Goal: Task Accomplishment & Management: Complete application form

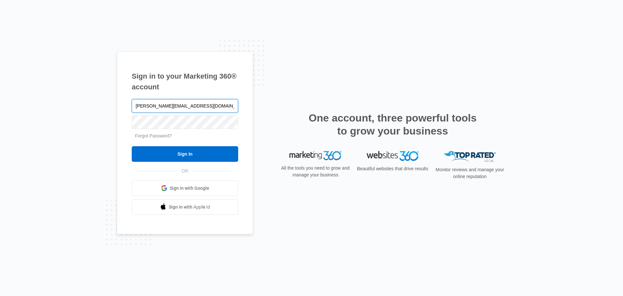
type input "Margarita@integrityel.com"
click at [132, 146] on input "Sign In" at bounding box center [185, 154] width 106 height 16
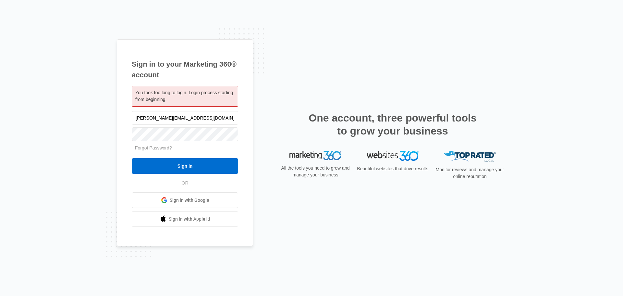
type input "Margarita@integrityel.com"
click at [132, 158] on input "Sign In" at bounding box center [185, 166] width 106 height 16
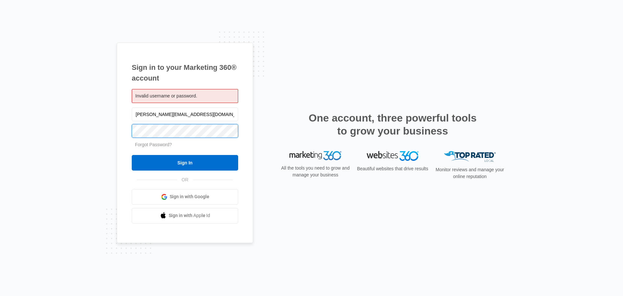
click at [132, 155] on input "Sign In" at bounding box center [185, 163] width 106 height 16
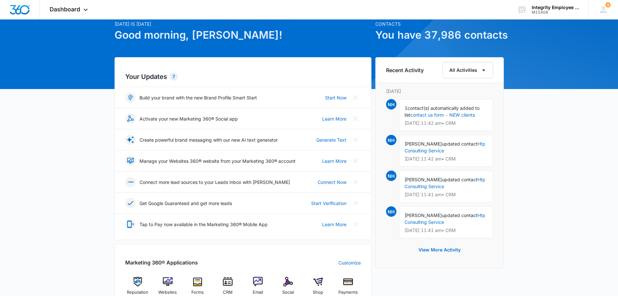
scroll to position [97, 0]
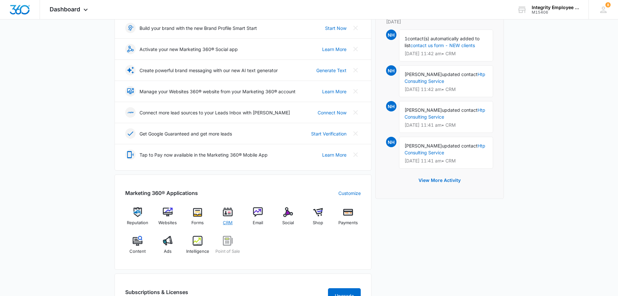
click at [228, 217] on div "CRM" at bounding box center [227, 218] width 25 height 23
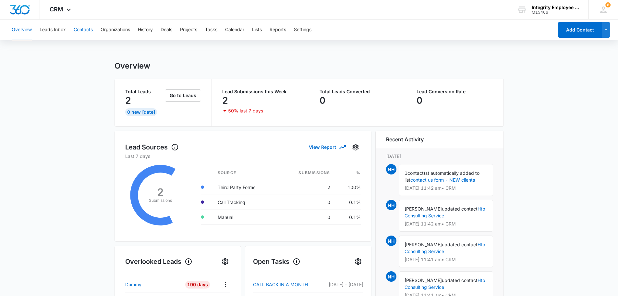
click at [84, 33] on button "Contacts" at bounding box center [83, 29] width 19 height 21
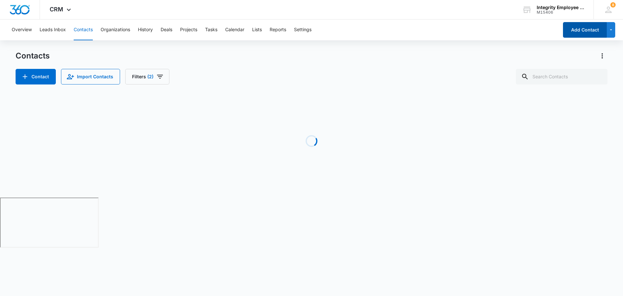
click at [574, 31] on button "Add Contact" at bounding box center [585, 30] width 44 height 16
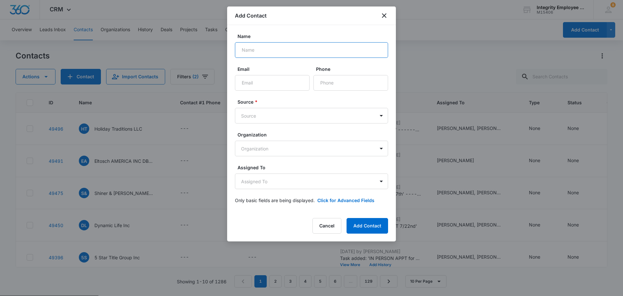
click at [271, 50] on input "Name" at bounding box center [311, 50] width 153 height 16
type input "[PERSON_NAME] M.D. Inc"
click at [283, 87] on input "Email" at bounding box center [272, 83] width 75 height 16
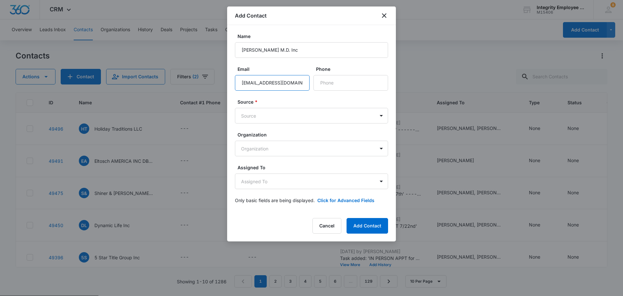
type input "[EMAIL_ADDRESS][DOMAIN_NAME]"
type input "[PHONE_NUMBER]"
click at [288, 112] on body "CRM Apps Reputation Websites Forms CRM Email Social Shop Payments POS Content A…" at bounding box center [311, 172] width 623 height 345
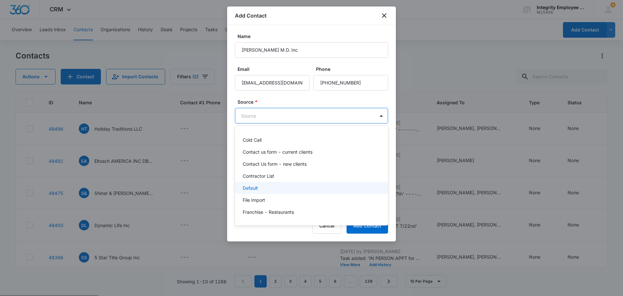
scroll to position [62, 0]
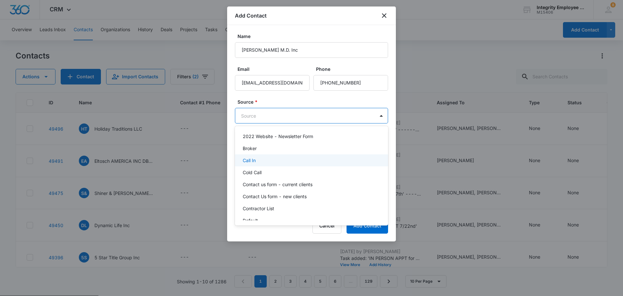
click at [264, 162] on div "Call In" at bounding box center [311, 160] width 136 height 7
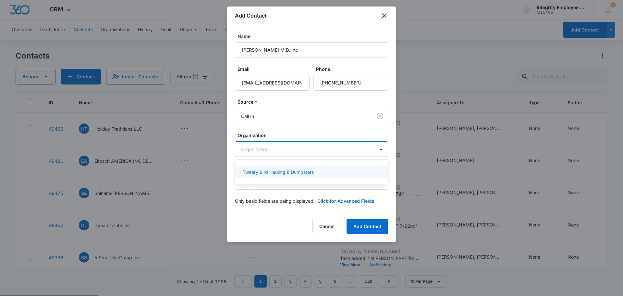
click at [273, 150] on body "CRM Apps Reputation Websites Forms CRM Email Social Shop Payments POS Content A…" at bounding box center [311, 148] width 623 height 296
click at [273, 150] on div at bounding box center [311, 148] width 623 height 296
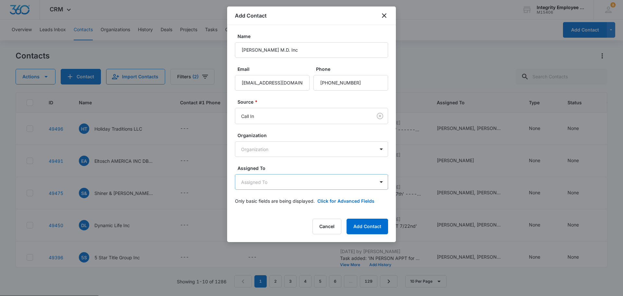
click at [297, 182] on body "CRM Apps Reputation Websites Forms CRM Email Social Shop Payments POS Content A…" at bounding box center [311, 172] width 623 height 345
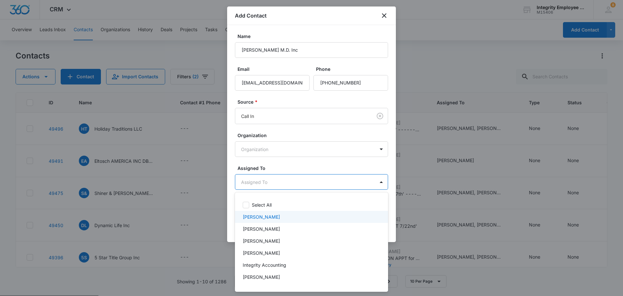
click at [278, 215] on div "[PERSON_NAME]" at bounding box center [311, 216] width 136 height 7
click at [291, 166] on div at bounding box center [311, 148] width 623 height 296
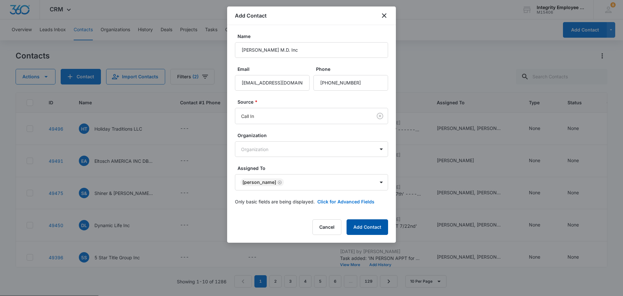
click at [361, 226] on button "Add Contact" at bounding box center [368, 227] width 42 height 16
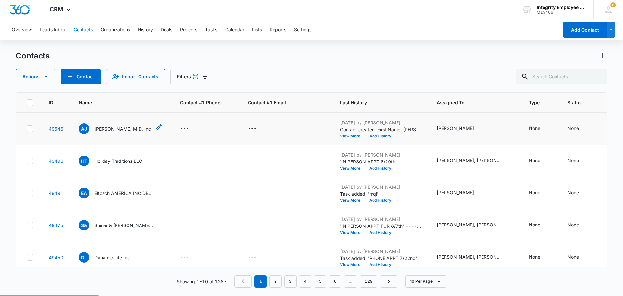
click at [137, 131] on p "[PERSON_NAME] M.D. Inc" at bounding box center [122, 128] width 56 height 7
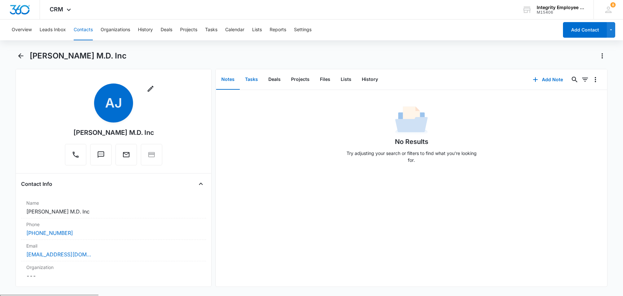
click at [247, 83] on button "Tasks" at bounding box center [251, 79] width 23 height 20
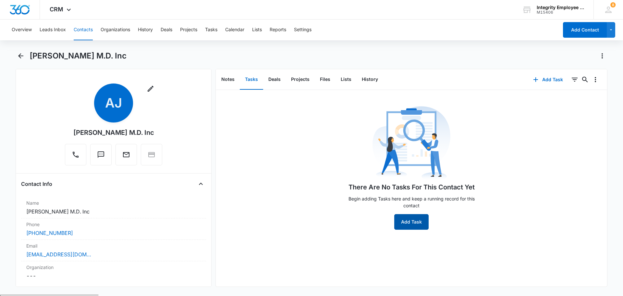
click at [412, 220] on button "Add Task" at bounding box center [411, 222] width 34 height 16
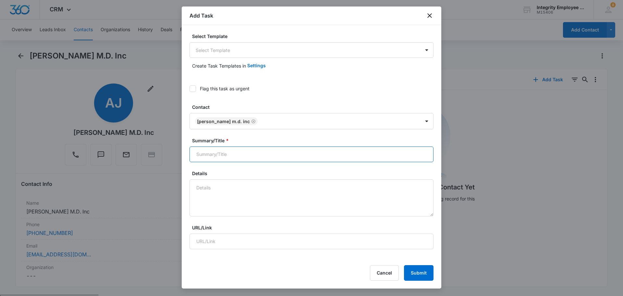
click at [208, 148] on input "Summary/Title *" at bounding box center [312, 154] width 244 height 16
type input "mql"
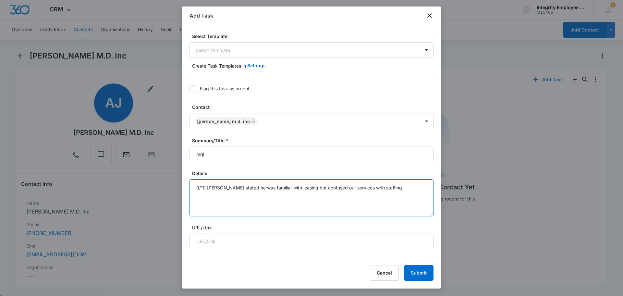
click at [378, 190] on textarea "9/10 [PERSON_NAME] stated he was familiar with leasing but confused our service…" at bounding box center [312, 197] width 244 height 37
click at [262, 194] on textarea "9/10 [PERSON_NAME] stated he was familiar with leasing but confused our service…" at bounding box center [312, 197] width 244 height 37
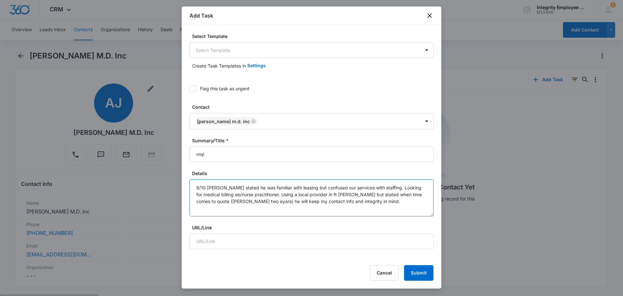
drag, startPoint x: 327, startPoint y: 192, endPoint x: 324, endPoint y: 193, distance: 3.4
drag, startPoint x: 208, startPoint y: 205, endPoint x: 220, endPoint y: 208, distance: 12.1
click at [220, 208] on textarea "9/10 [PERSON_NAME] stated he was familiar with leasing but confused our service…" at bounding box center [312, 197] width 244 height 37
click at [204, 201] on textarea "9/10 [PERSON_NAME] stated he was familiar with leasing but confused our service…" at bounding box center [312, 197] width 244 height 37
click at [352, 205] on textarea "9/10 [PERSON_NAME] stated he was familiar with leasing but confused our service…" at bounding box center [312, 197] width 244 height 37
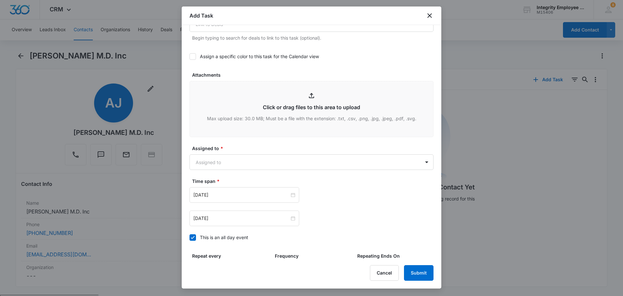
scroll to position [366, 0]
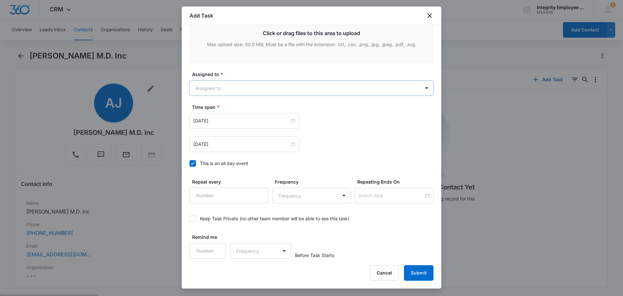
type textarea "9/10 [PERSON_NAME] stated he was familiar with leasing but confused our service…"
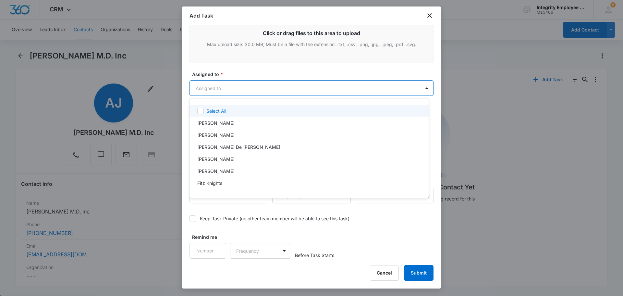
click at [234, 87] on body "CRM Apps Reputation Websites Forms CRM Email Social Shop Payments POS Content A…" at bounding box center [311, 148] width 623 height 296
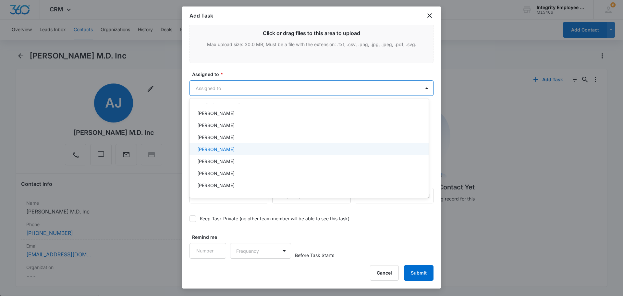
click at [233, 151] on div "[PERSON_NAME]" at bounding box center [308, 149] width 222 height 7
click at [239, 74] on div at bounding box center [311, 148] width 623 height 296
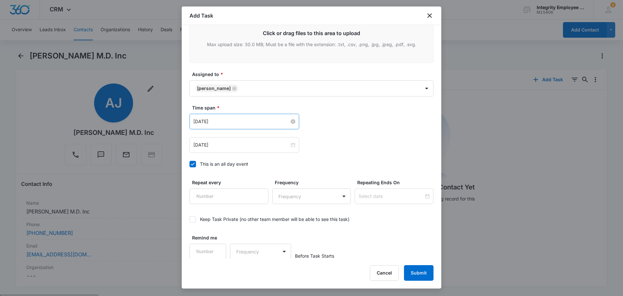
click at [234, 123] on input "[DATE]" at bounding box center [241, 121] width 96 height 7
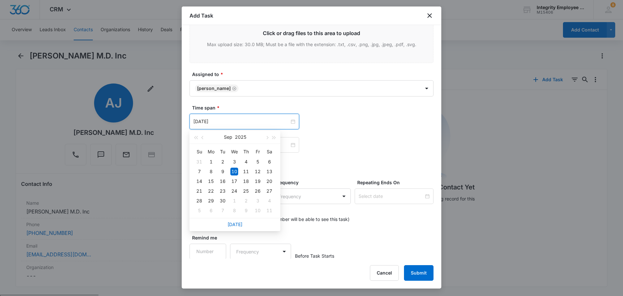
click at [396, 148] on div "[DATE]" at bounding box center [312, 145] width 244 height 16
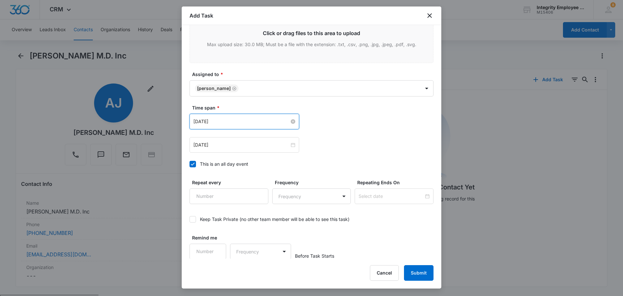
click at [230, 122] on input "[DATE]" at bounding box center [241, 121] width 96 height 7
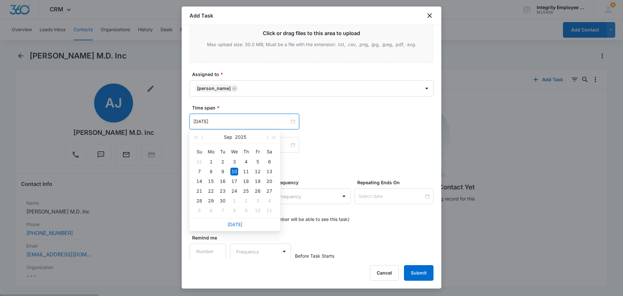
click at [320, 140] on div "[DATE]" at bounding box center [312, 145] width 244 height 16
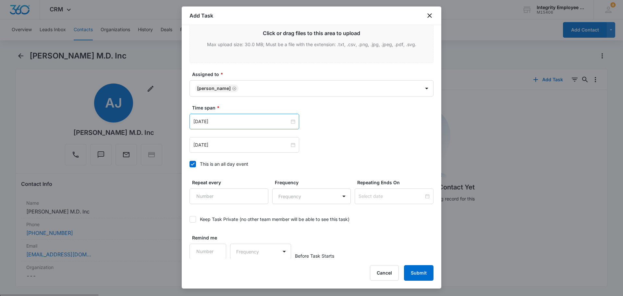
click at [238, 125] on div "[DATE]" at bounding box center [245, 122] width 110 height 16
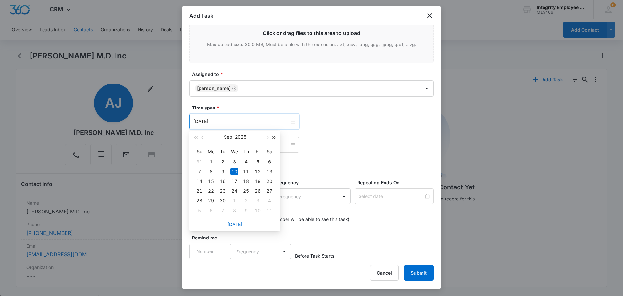
click at [276, 136] on button "button" at bounding box center [274, 136] width 7 height 13
click at [273, 139] on button "button" at bounding box center [274, 136] width 7 height 13
type input "[DATE]"
click at [234, 162] on div "1" at bounding box center [234, 162] width 8 height 8
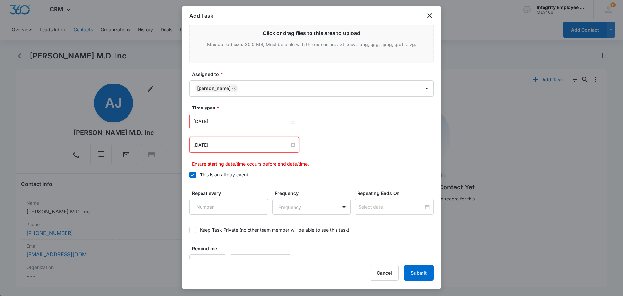
click at [247, 147] on input "[DATE]" at bounding box center [241, 144] width 96 height 7
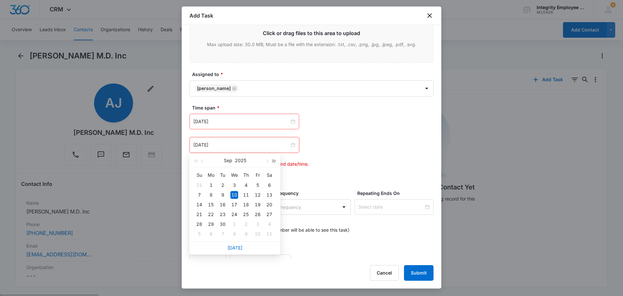
click at [275, 163] on button "button" at bounding box center [274, 160] width 7 height 13
type input "[DATE]"
drag, startPoint x: 233, startPoint y: 183, endPoint x: 290, endPoint y: 165, distance: 59.9
click at [233, 183] on div "1" at bounding box center [234, 185] width 8 height 8
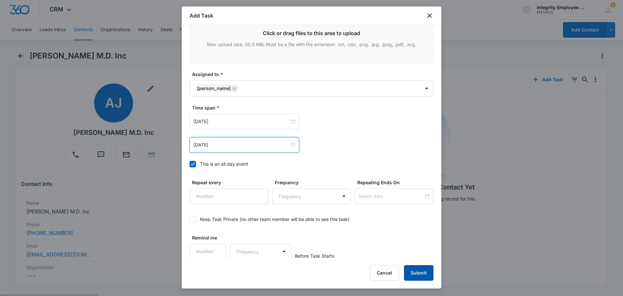
click at [422, 277] on button "Submit" at bounding box center [419, 273] width 30 height 16
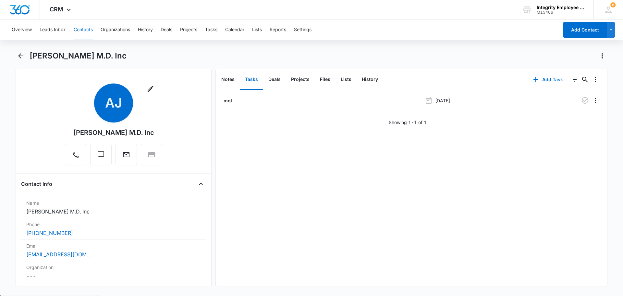
click at [83, 35] on button "Contacts" at bounding box center [83, 29] width 19 height 21
